Goal: Task Accomplishment & Management: Manage account settings

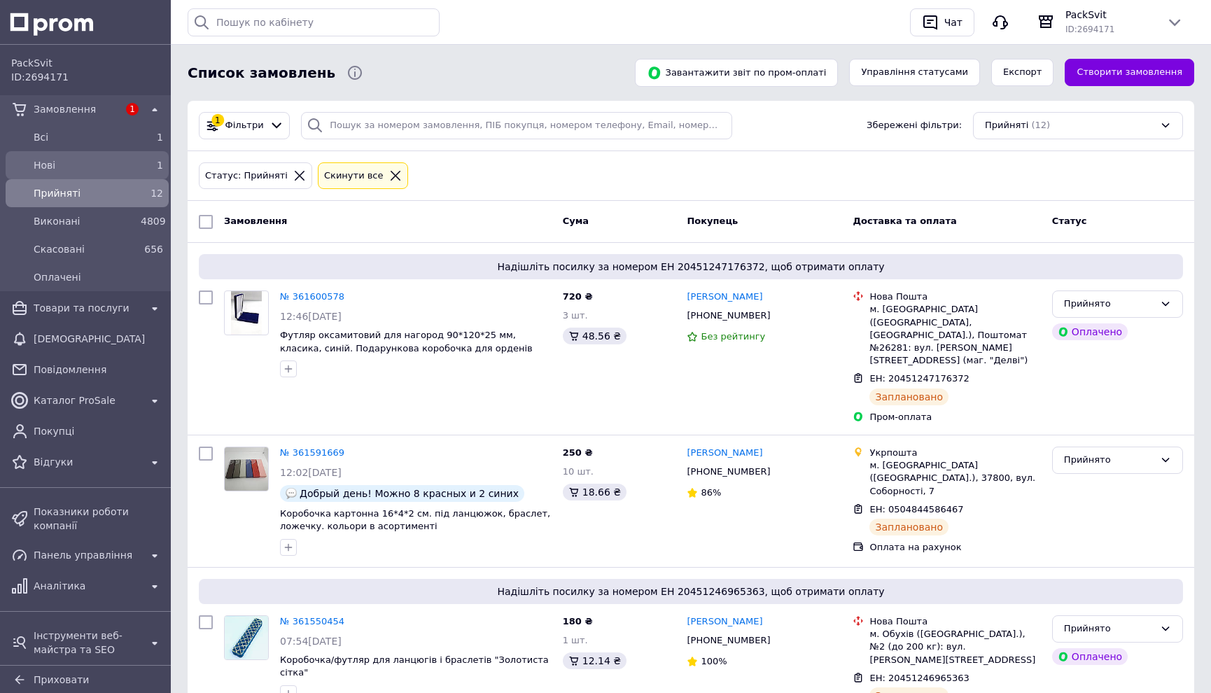
click at [148, 168] on div "1" at bounding box center [152, 165] width 22 height 14
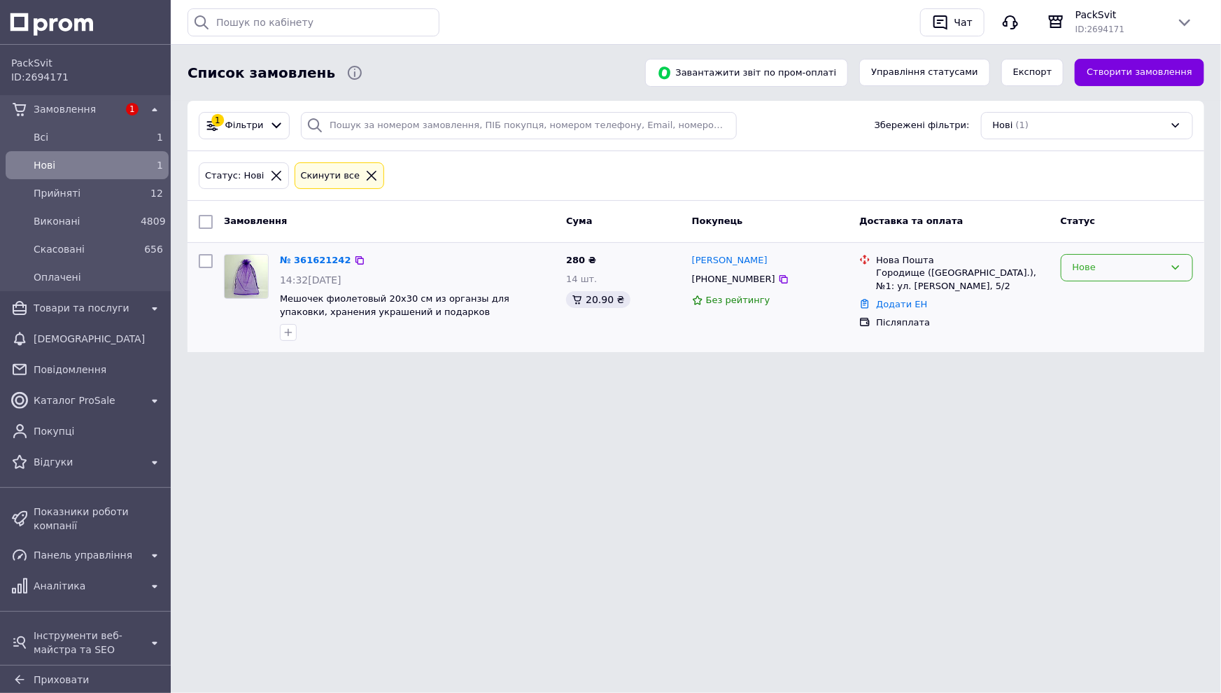
click at [1114, 268] on div "Нове" at bounding box center [1119, 267] width 92 height 15
click at [1117, 292] on li "Прийнято" at bounding box center [1127, 297] width 131 height 26
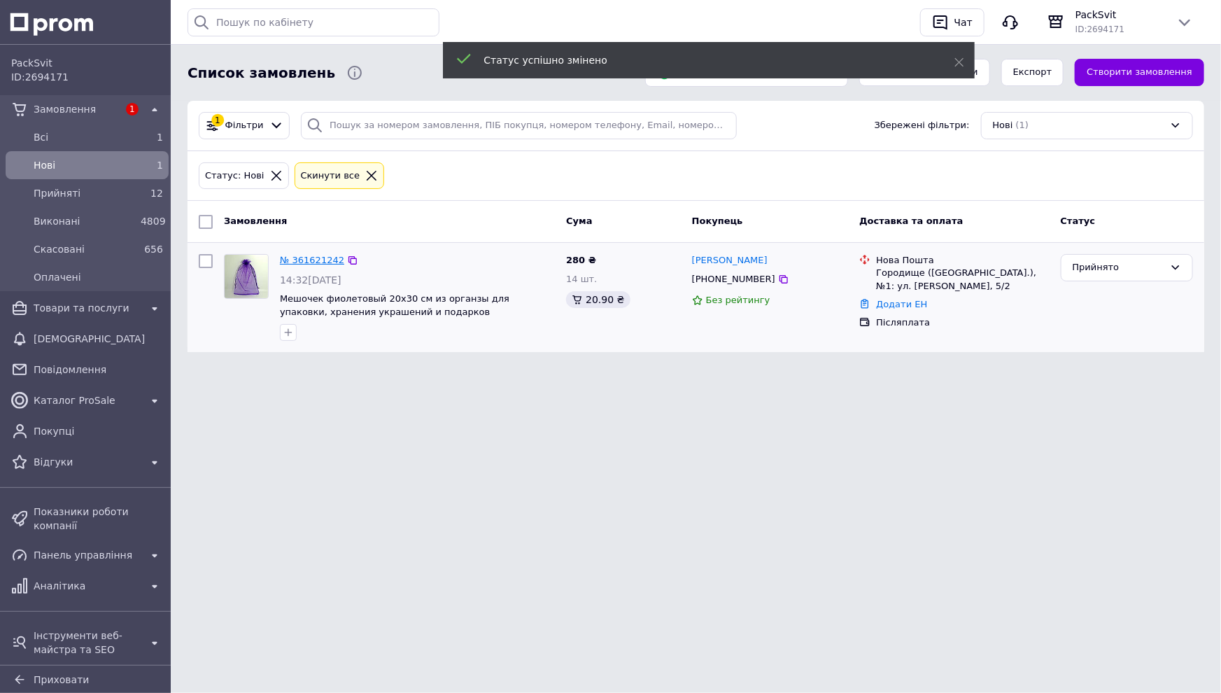
click at [311, 258] on link "№ 361621242" at bounding box center [312, 260] width 64 height 10
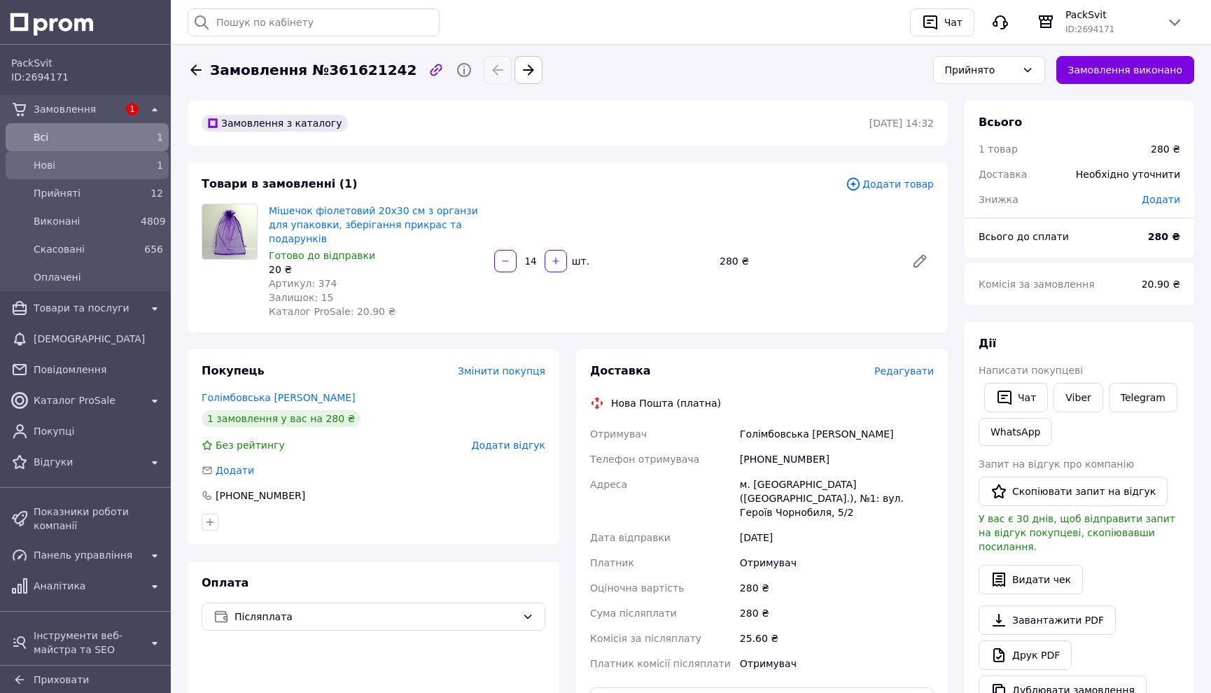
click at [75, 176] on div "Нові 1" at bounding box center [86, 165] width 157 height 22
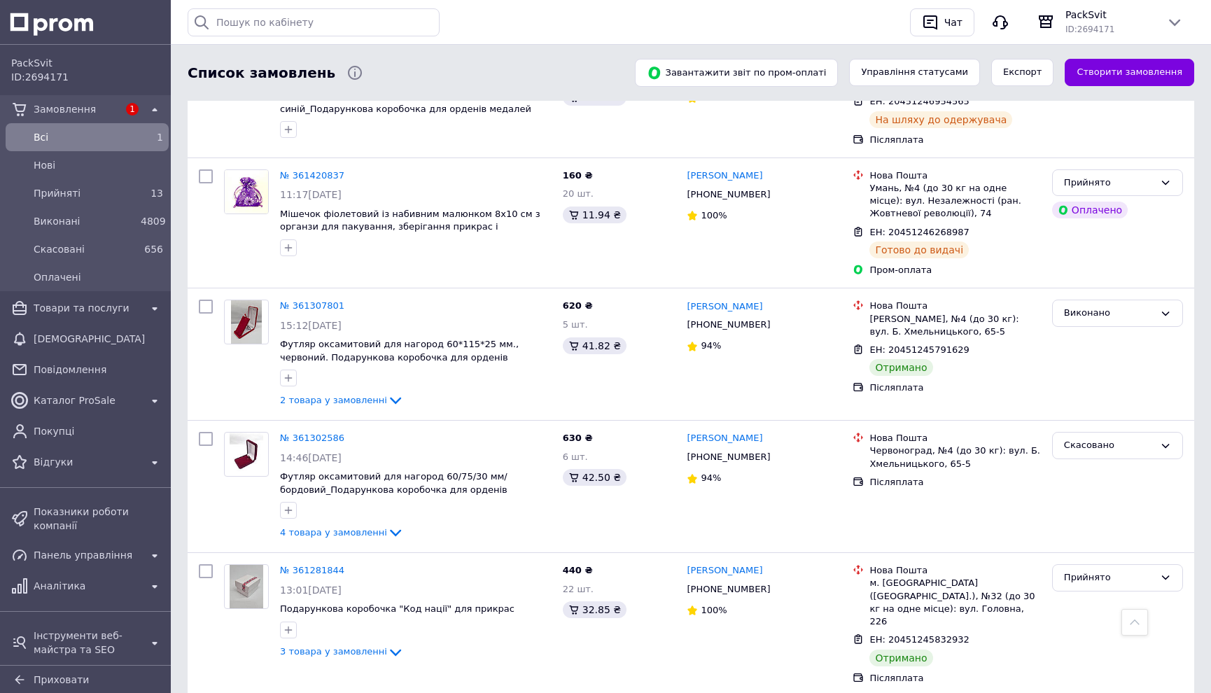
scroll to position [1017, 0]
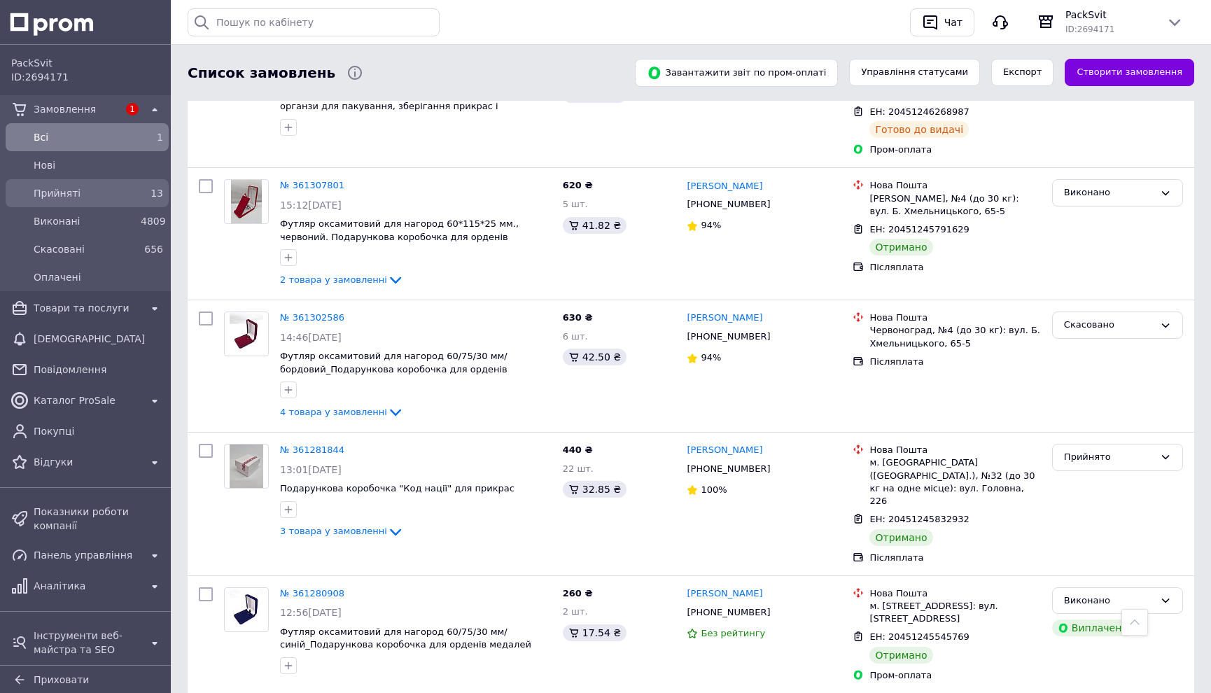
click at [90, 194] on span "Прийняті" at bounding box center [84, 193] width 101 height 14
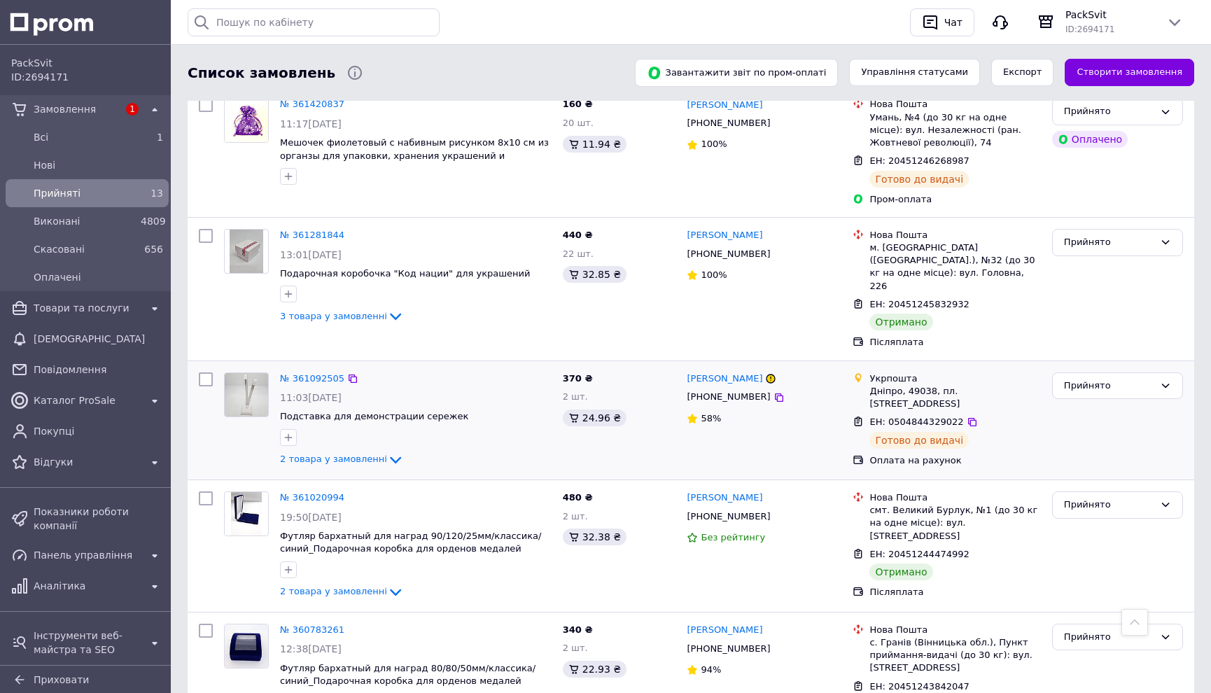
scroll to position [1017, 0]
click at [1076, 236] on div "Прийнято" at bounding box center [1109, 243] width 90 height 15
click at [1094, 260] on li "Виконано" at bounding box center [1116, 273] width 129 height 26
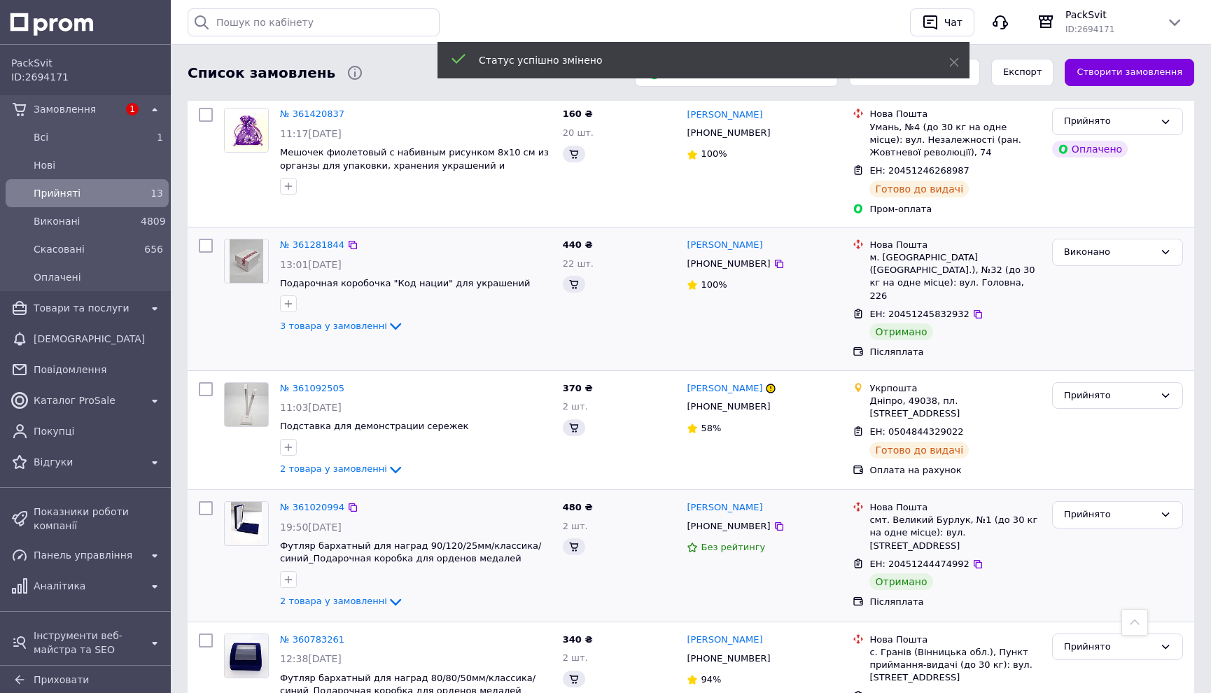
scroll to position [1081, 0]
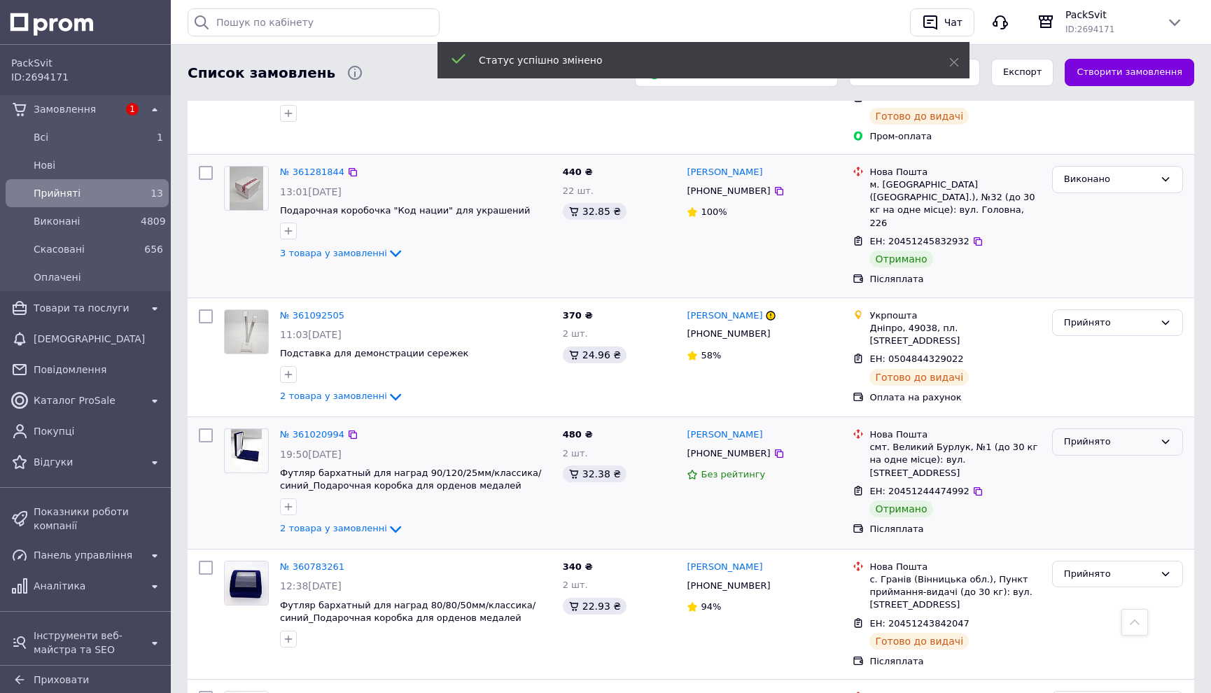
click at [1092, 435] on div "Прийнято" at bounding box center [1109, 442] width 90 height 15
click at [1099, 458] on li "Виконано" at bounding box center [1116, 471] width 129 height 26
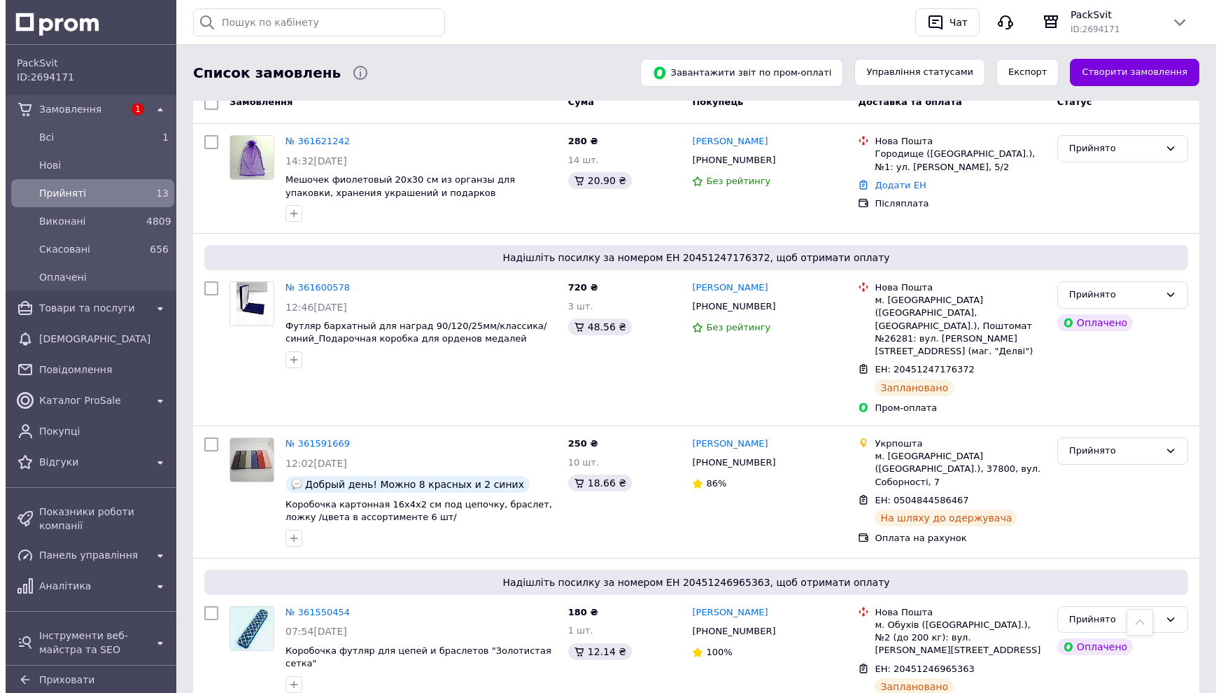
scroll to position [0, 0]
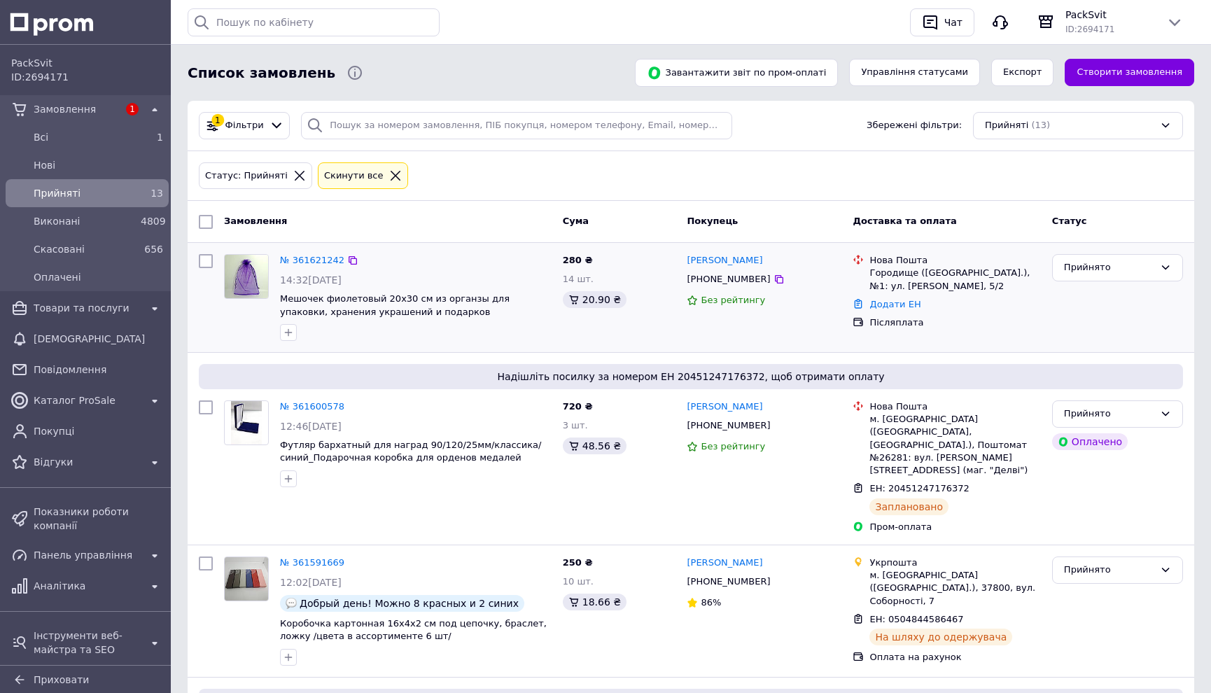
click at [299, 253] on div "№ 361621242" at bounding box center [311, 261] width 67 height 16
click at [302, 255] on link "№ 361621242" at bounding box center [312, 260] width 64 height 10
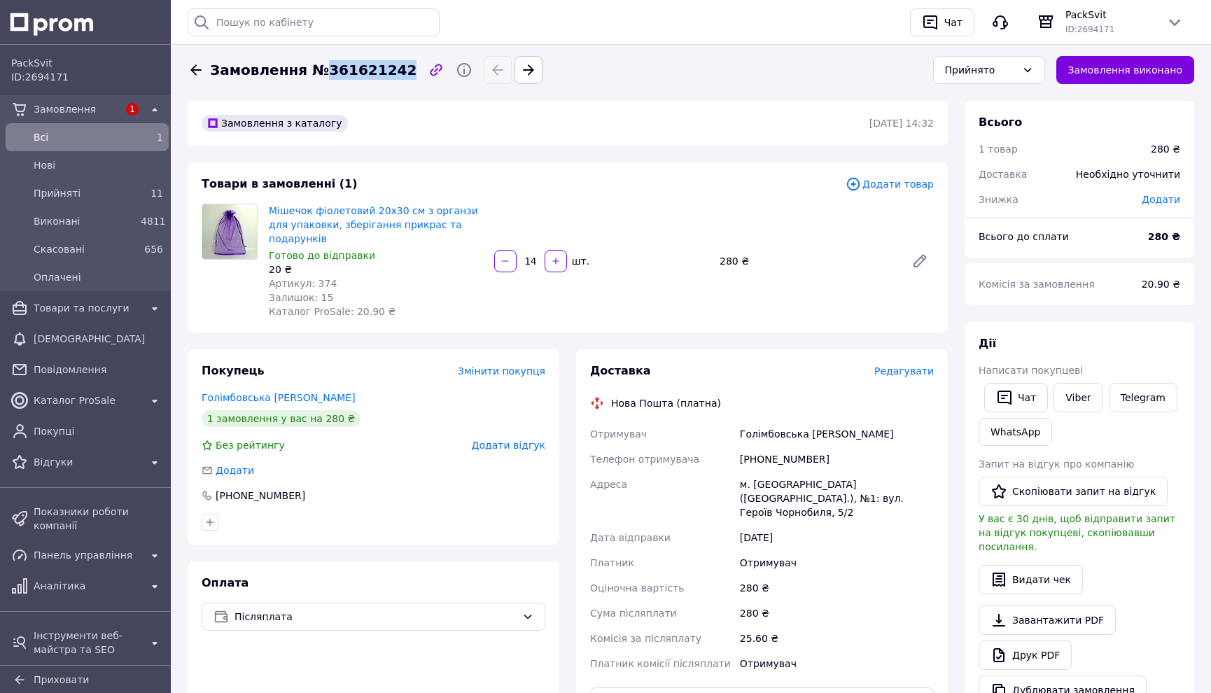
drag, startPoint x: 307, startPoint y: 66, endPoint x: 383, endPoint y: 71, distance: 76.5
click at [383, 71] on span "Замовлення №361621242" at bounding box center [313, 70] width 206 height 20
copy span "361621242"
click at [922, 365] on span "Редагувати" at bounding box center [903, 370] width 59 height 11
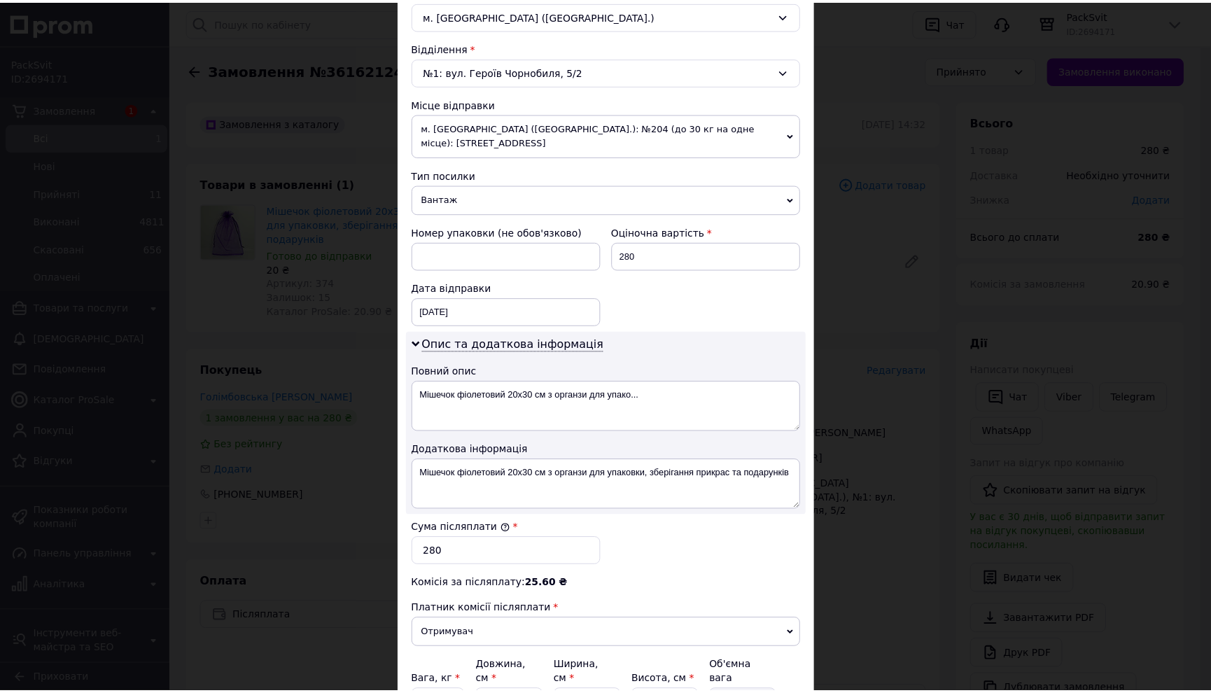
scroll to position [529, 0]
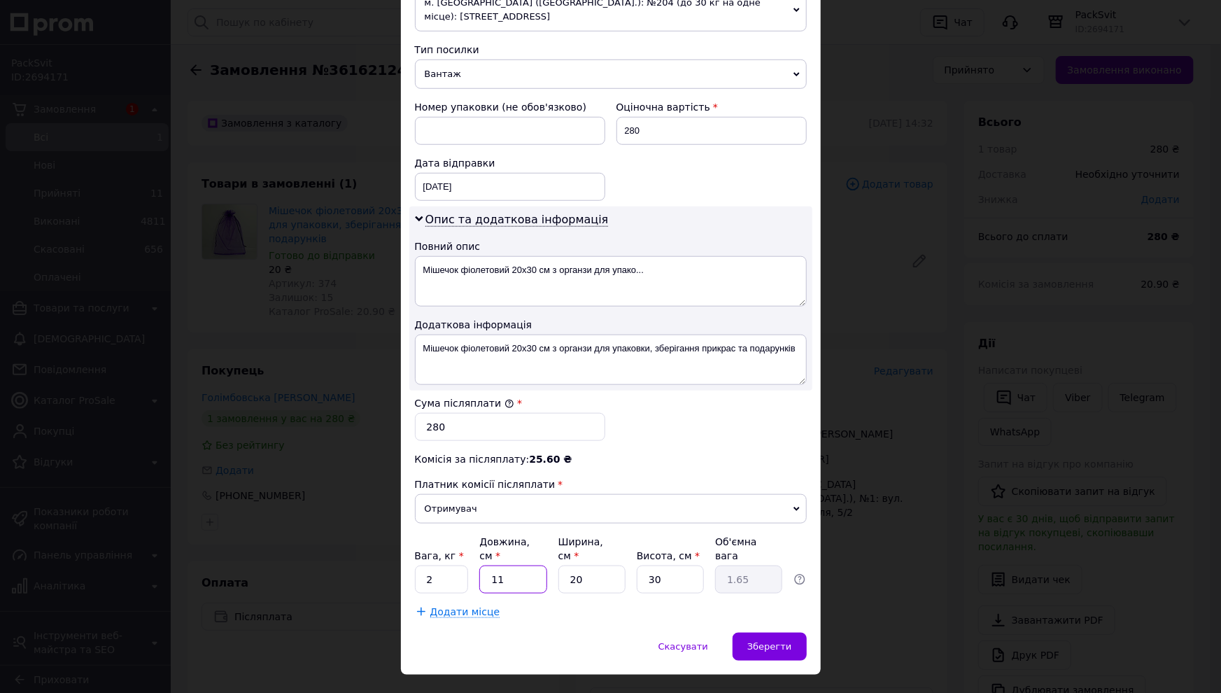
drag, startPoint x: 488, startPoint y: 549, endPoint x: 529, endPoint y: 553, distance: 41.6
click at [529, 565] on input "11" at bounding box center [512, 579] width 67 height 28
type input "3"
type input "0.45"
type input "36"
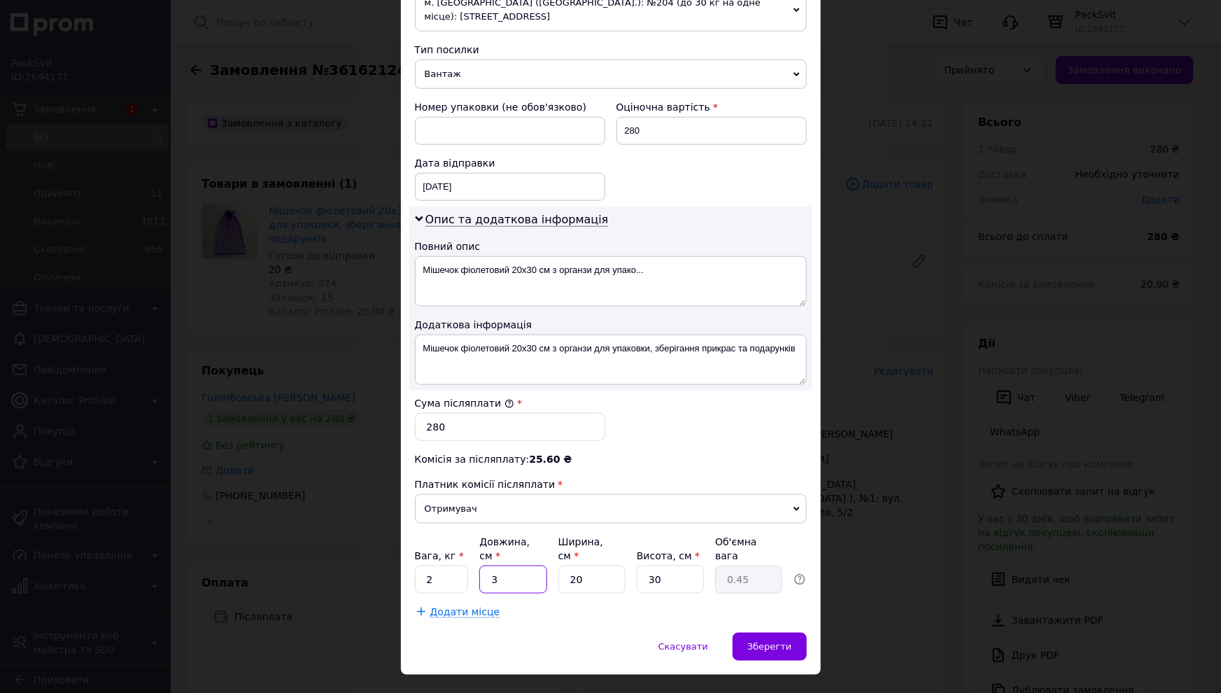
type input "5.4"
type input "36"
drag, startPoint x: 569, startPoint y: 553, endPoint x: 605, endPoint y: 546, distance: 37.1
click at [605, 565] on input "20" at bounding box center [591, 579] width 67 height 28
type input "2"
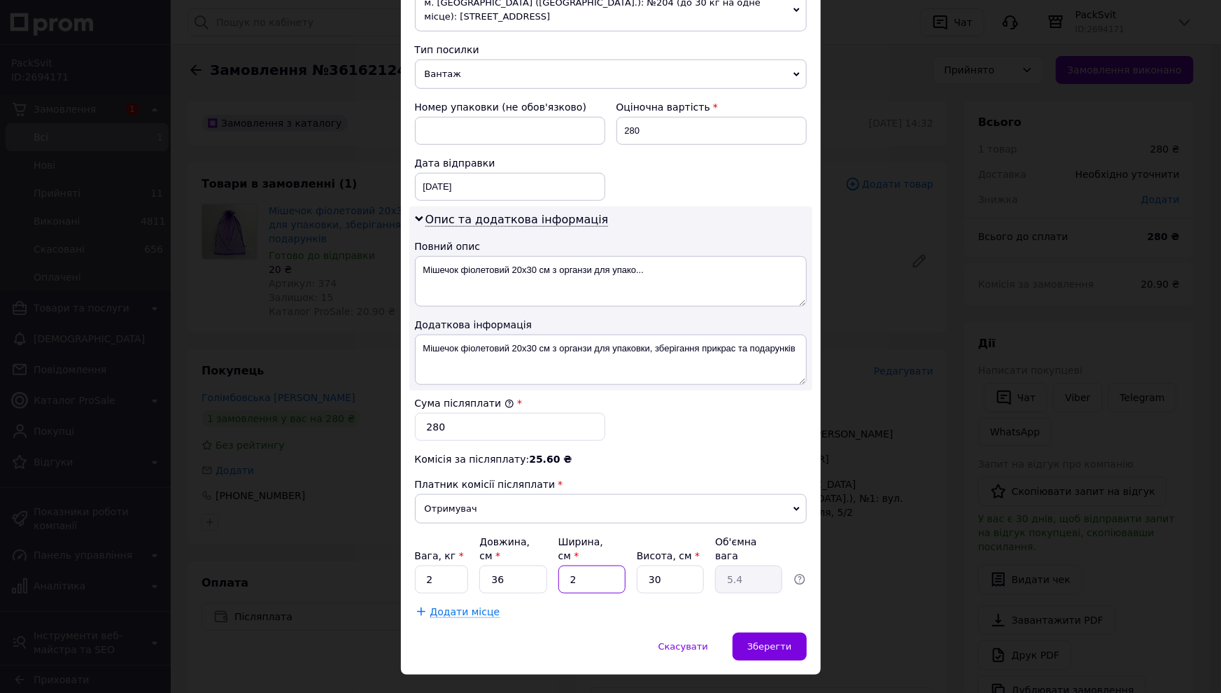
type input "0.54"
type input "25"
type input "6.75"
type input "25"
drag, startPoint x: 644, startPoint y: 553, endPoint x: 677, endPoint y: 548, distance: 33.4
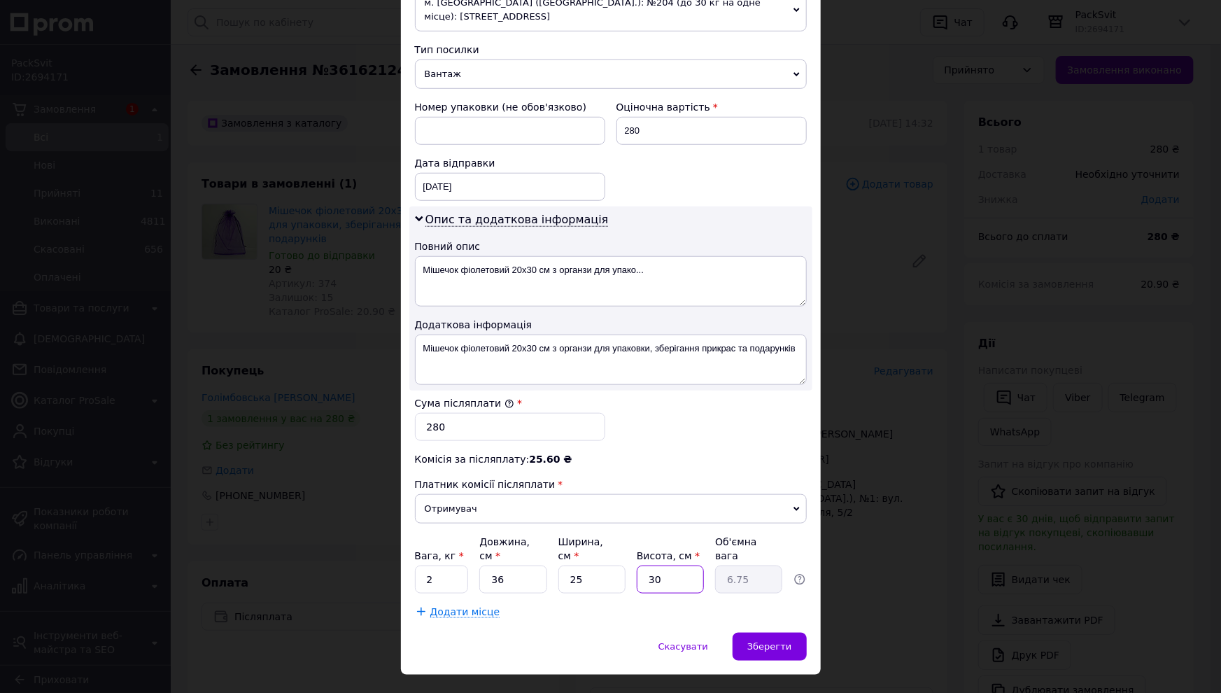
click at [677, 565] on input "30" at bounding box center [670, 579] width 67 height 28
type input "2"
type input "0.45"
type input "2"
drag, startPoint x: 423, startPoint y: 553, endPoint x: 435, endPoint y: 554, distance: 12.7
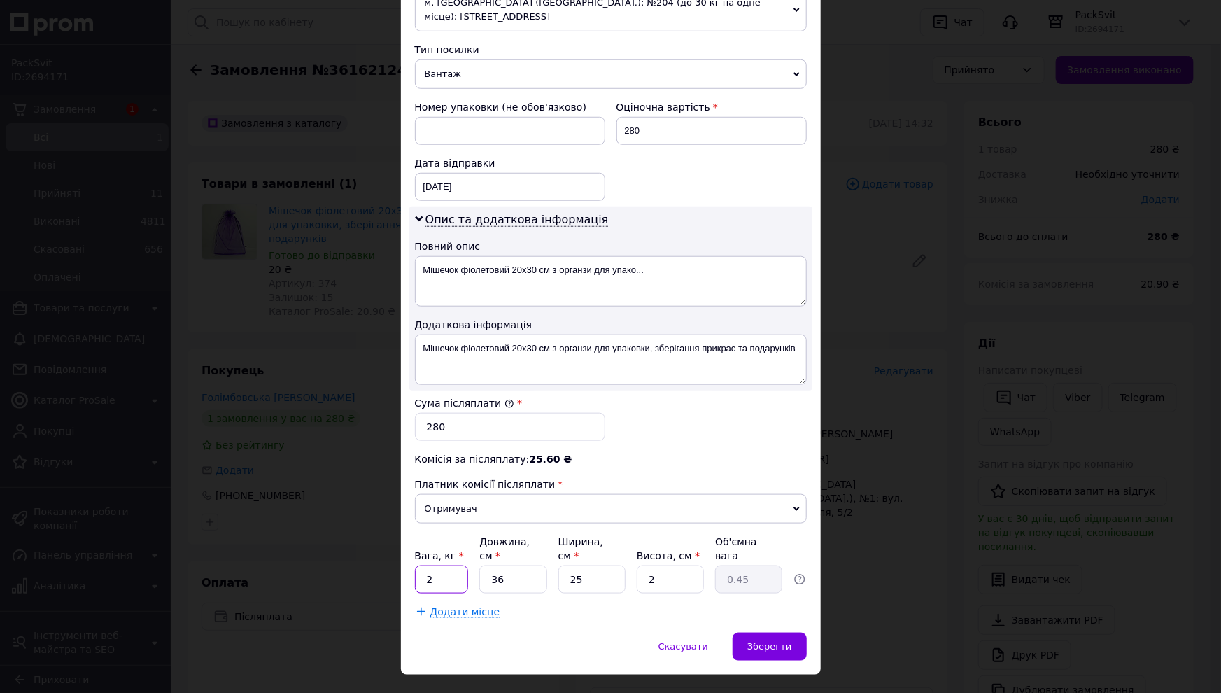
click at [435, 565] on input "2" at bounding box center [442, 579] width 54 height 28
type input "0.5"
click at [777, 641] on span "Зберегти" at bounding box center [769, 646] width 44 height 10
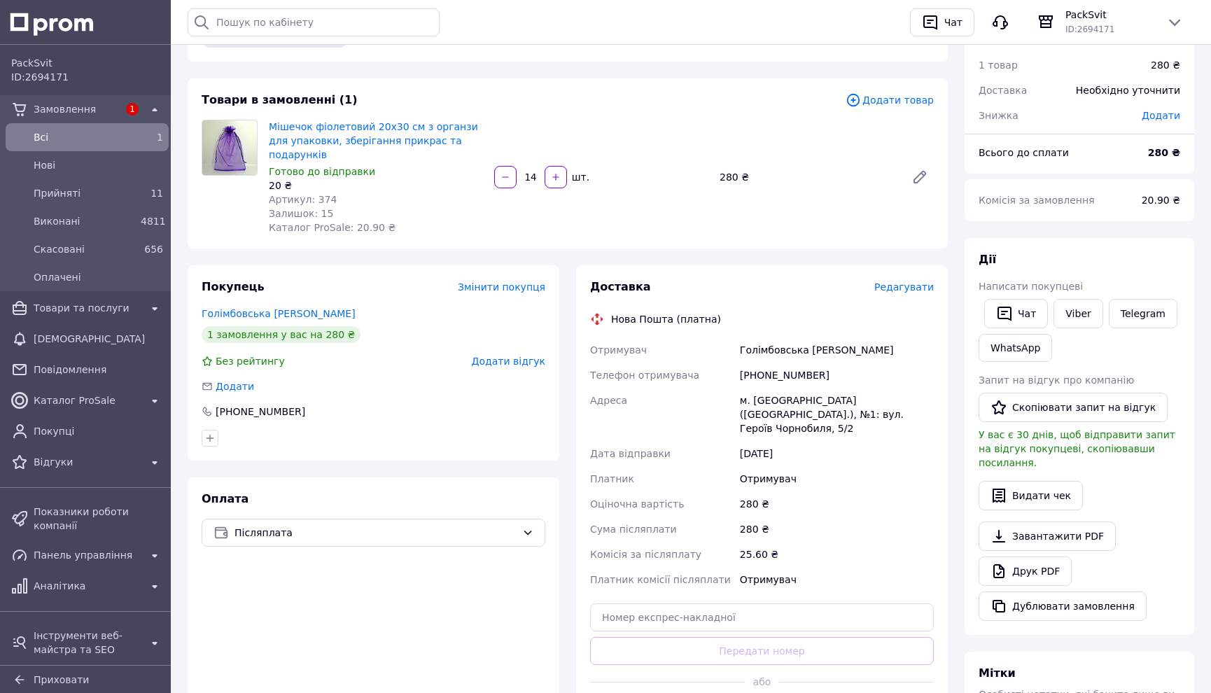
scroll to position [127, 0]
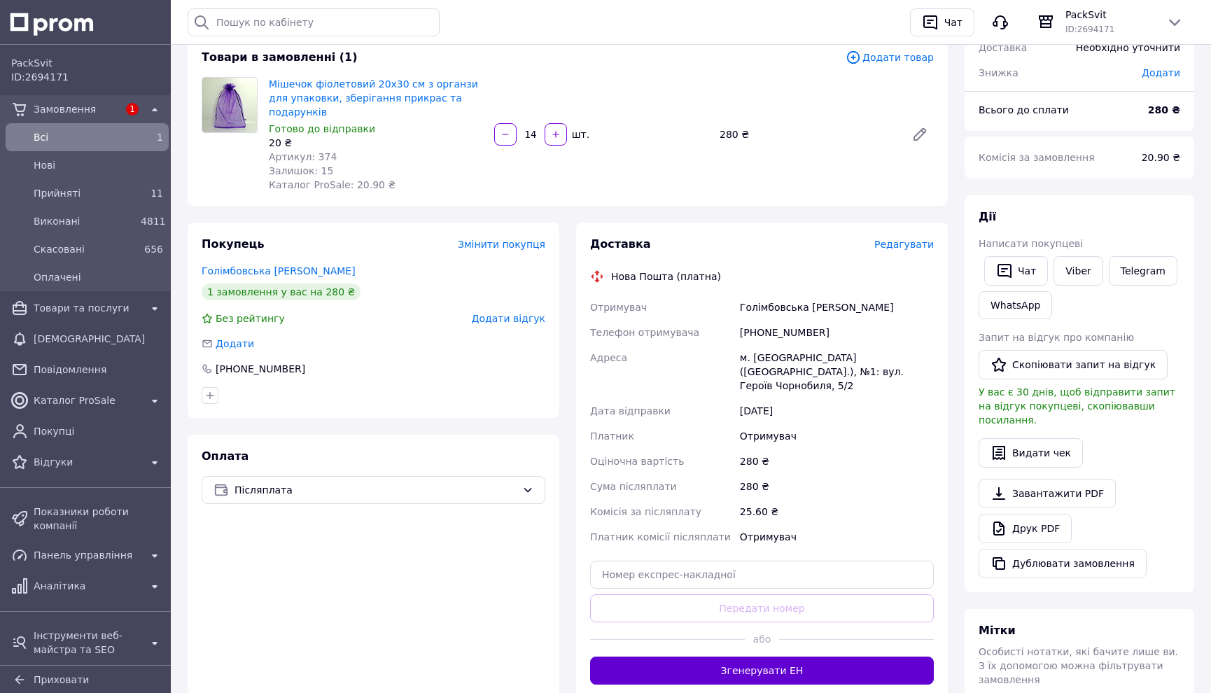
click at [811, 656] on button "Згенерувати ЕН" at bounding box center [762, 670] width 344 height 28
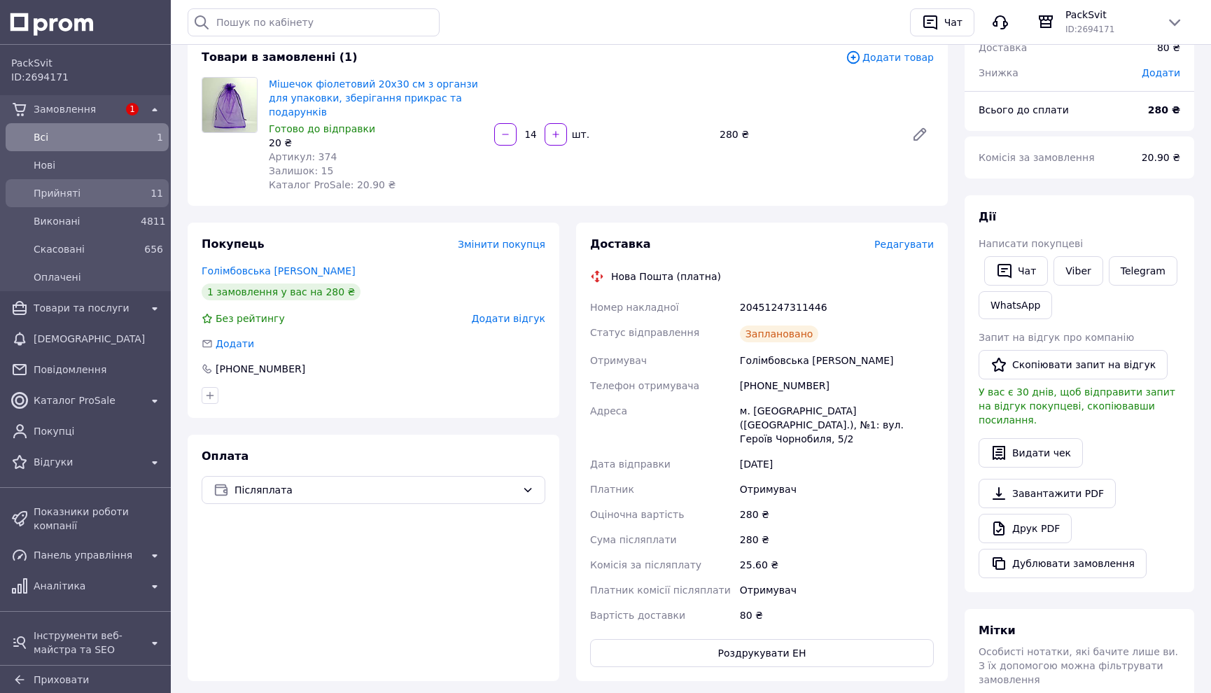
click at [99, 194] on span "Прийняті" at bounding box center [84, 193] width 101 height 14
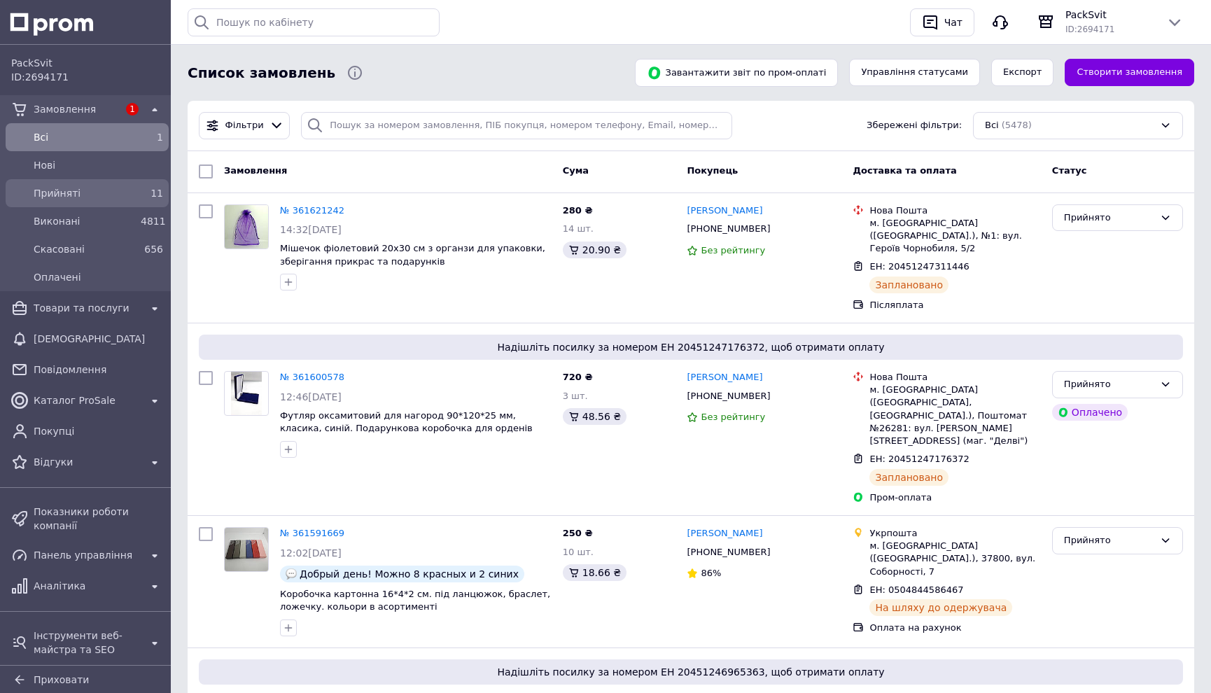
click at [103, 197] on span "Прийняті" at bounding box center [84, 193] width 101 height 14
